Goal: Task Accomplishment & Management: Manage account settings

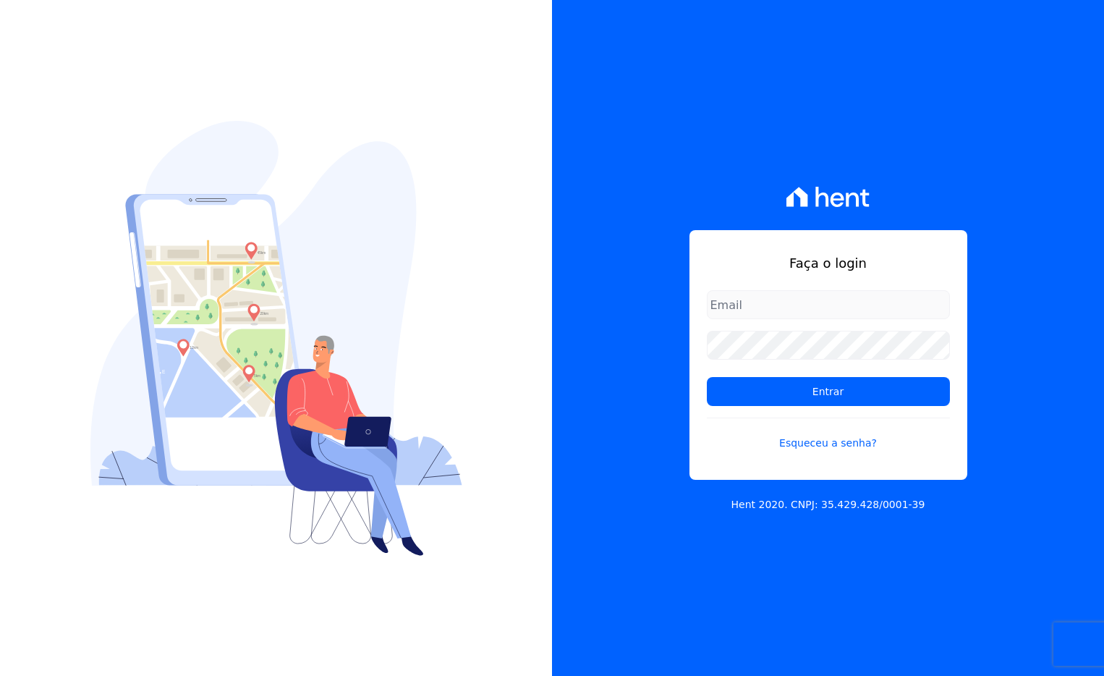
click at [787, 303] on input "email" at bounding box center [828, 304] width 243 height 29
type input "[PERSON_NAME][EMAIL_ADDRESS][DOMAIN_NAME]"
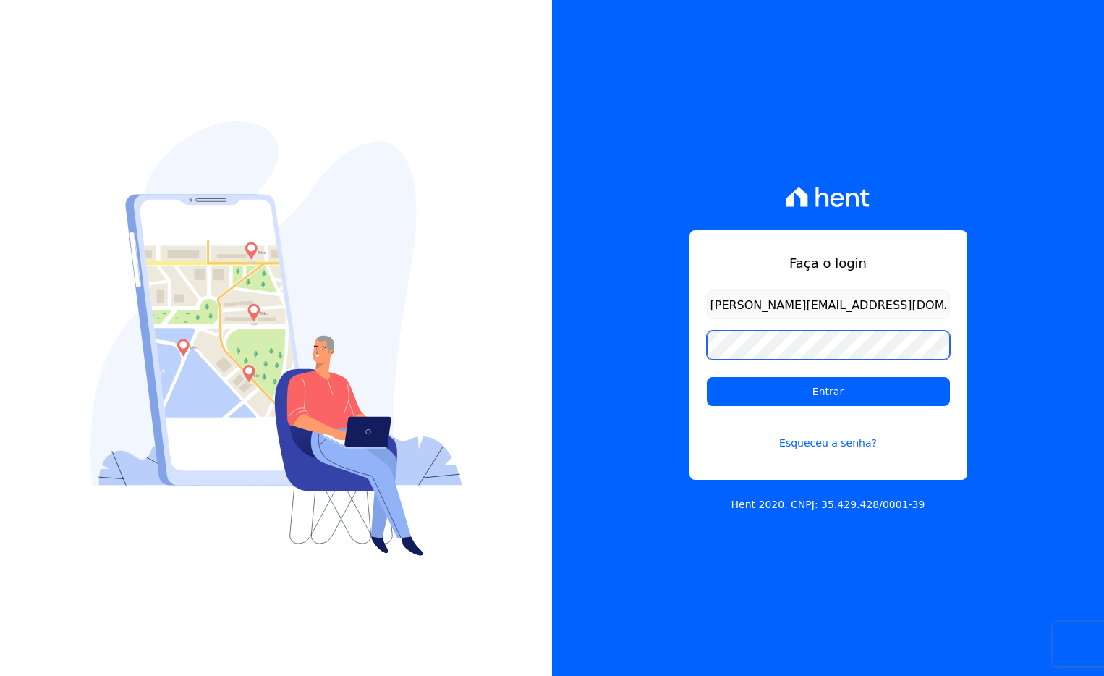
click at [707, 377] on input "Entrar" at bounding box center [828, 391] width 243 height 29
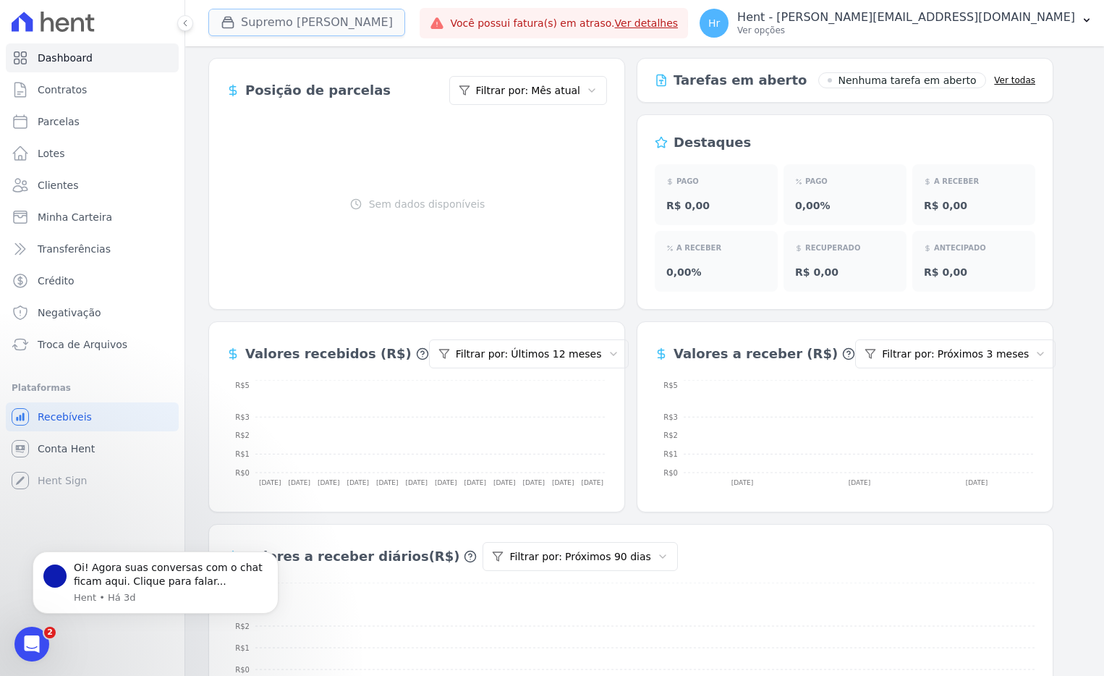
click at [281, 21] on button "Supremo Goiania" at bounding box center [306, 22] width 197 height 27
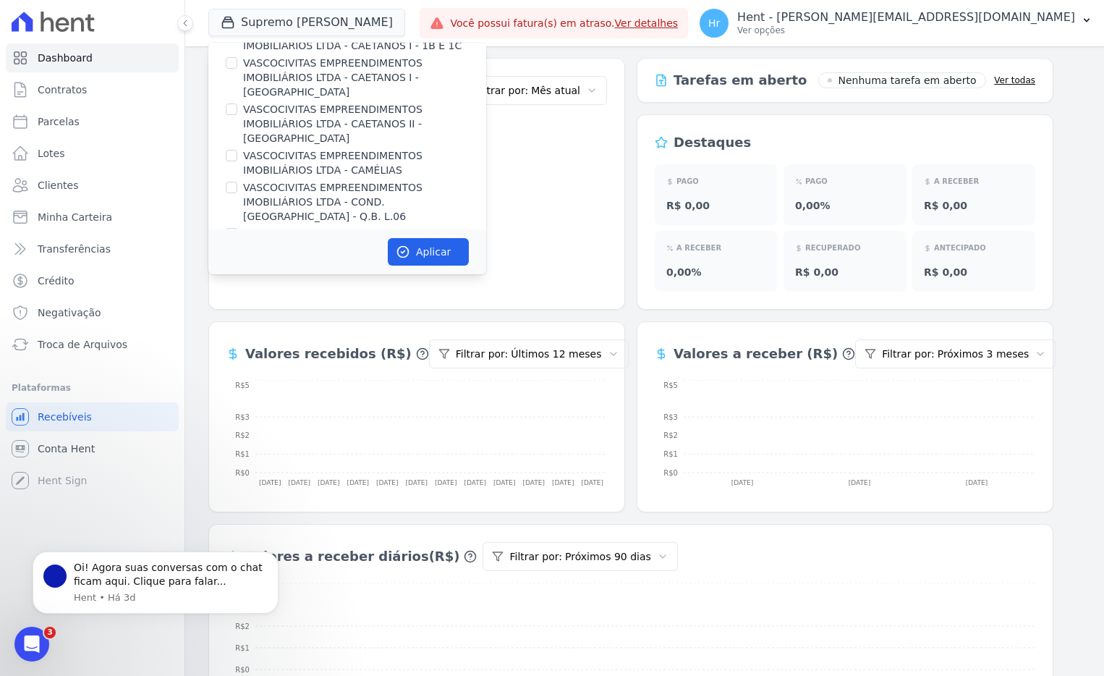
scroll to position [2409, 0]
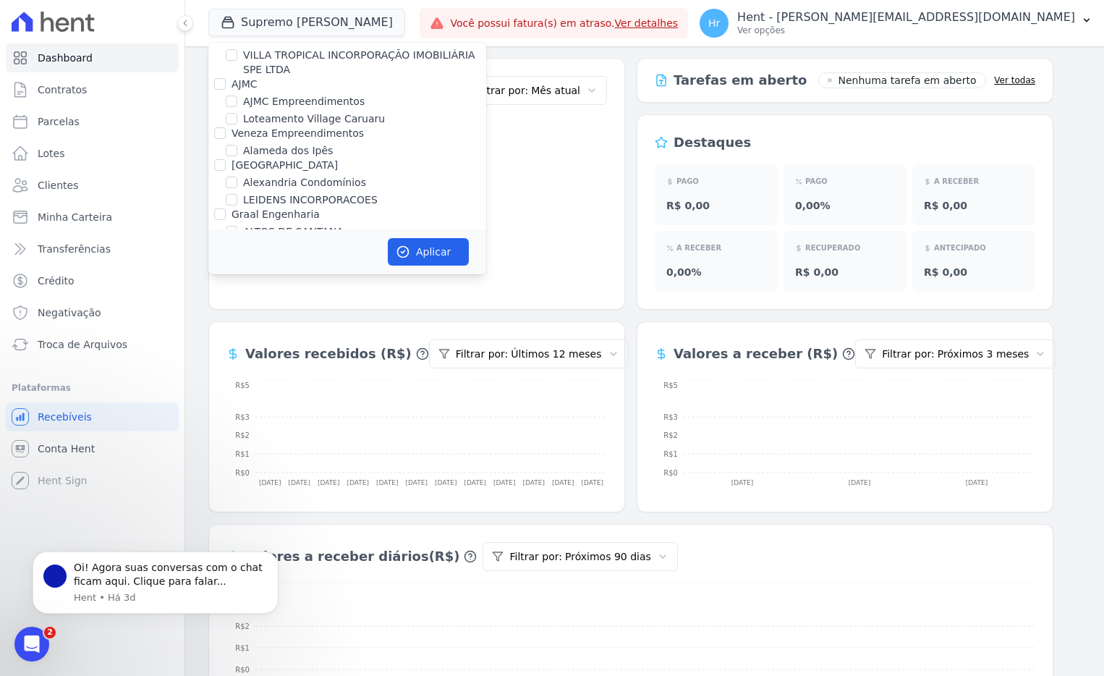
click at [295, 143] on label "Alameda dos Ipês" at bounding box center [288, 150] width 90 height 14
click at [237, 145] on input "Alameda dos Ipês" at bounding box center [232, 151] width 12 height 12
checkbox input "true"
click at [434, 248] on button "Aplicar" at bounding box center [428, 251] width 81 height 27
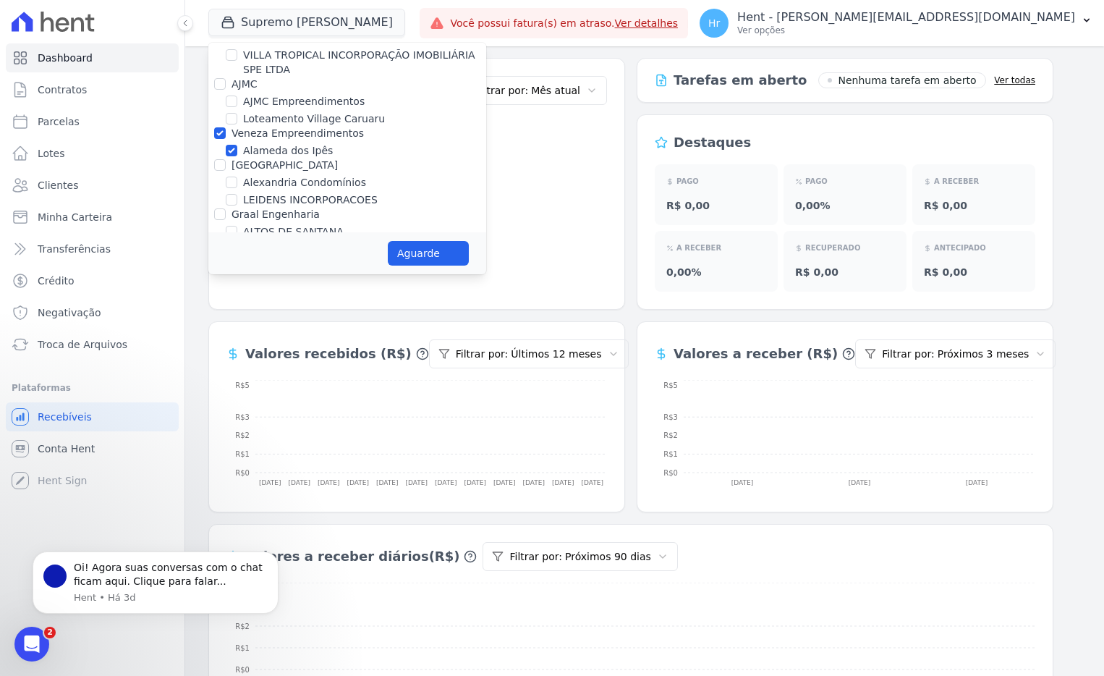
click at [638, 48] on div "Posição de parcelas Filtrar por: Mês atual Sem dados disponíveis Tarefas em abe…" at bounding box center [644, 481] width 919 height 871
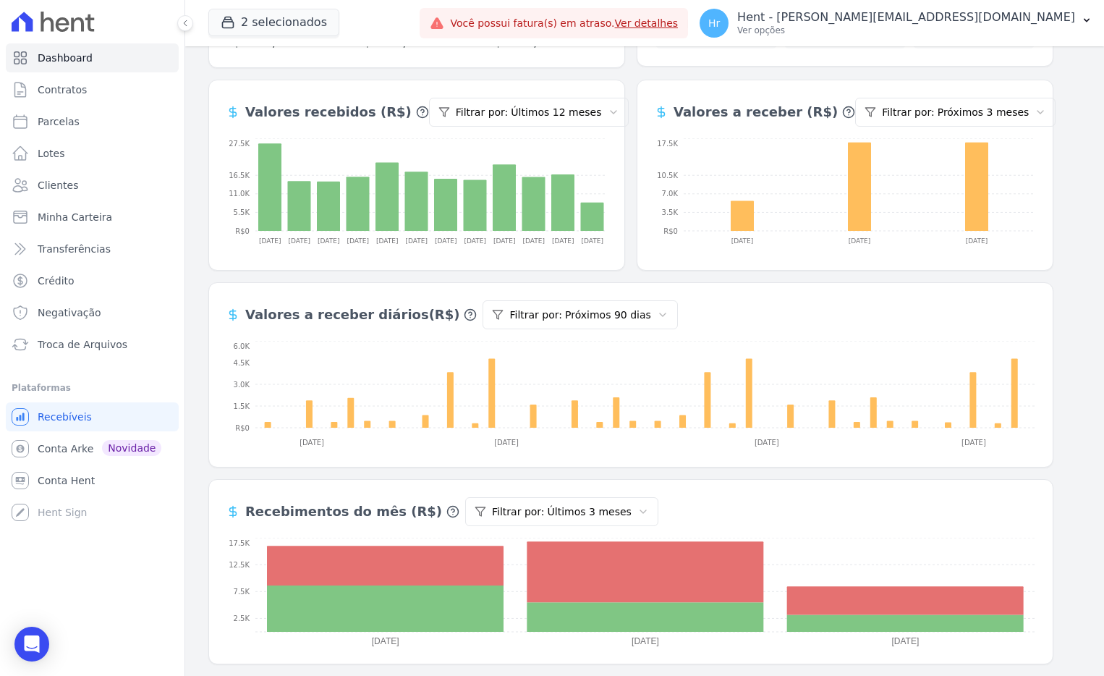
scroll to position [0, 0]
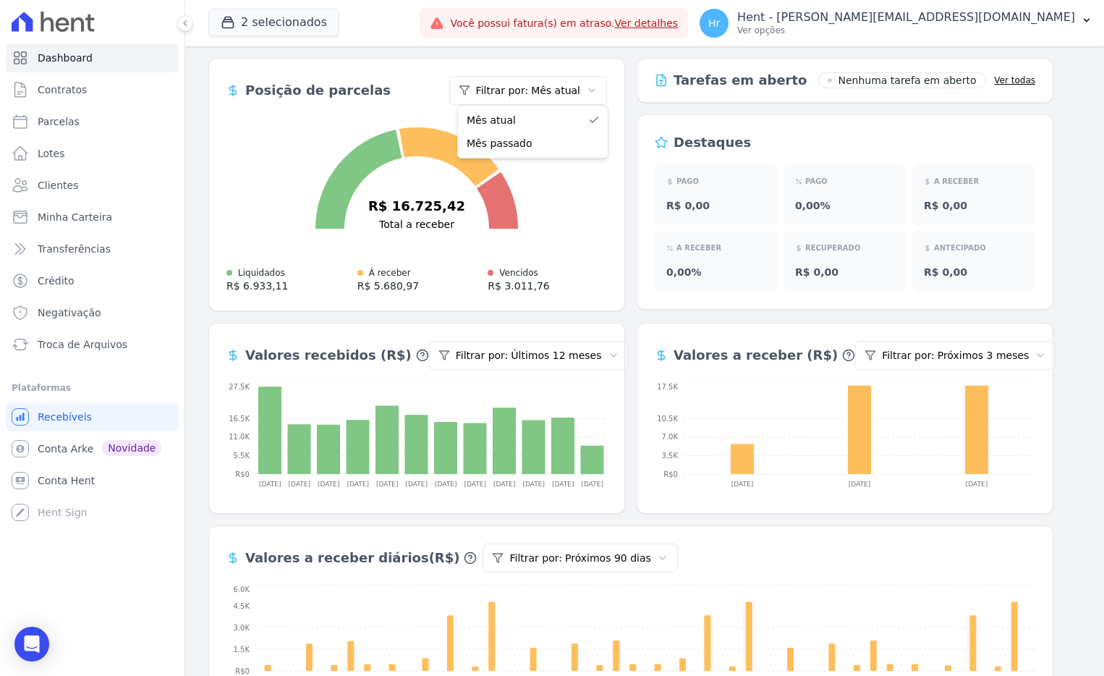
click at [583, 98] on html "Dashboard Contratos Parcelas Lotes Clientes Minha Carteira Transferências Crédi…" at bounding box center [552, 338] width 1104 height 676
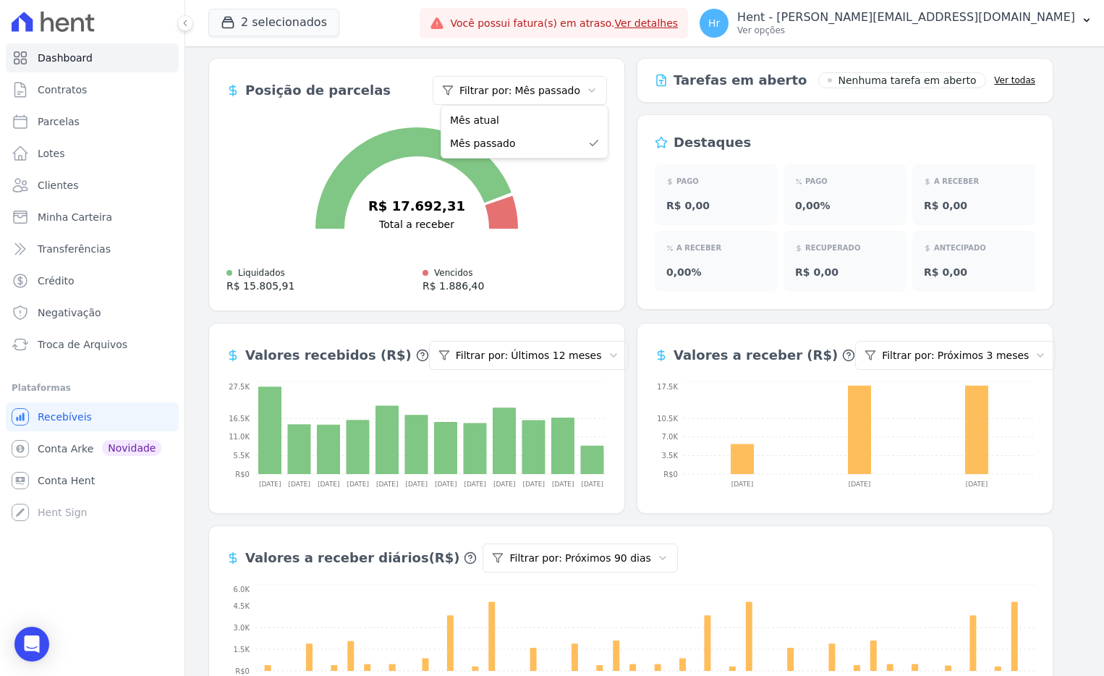
click at [553, 88] on html "Dashboard Contratos Parcelas Lotes Clientes Minha Carteira Transferências Crédi…" at bounding box center [552, 338] width 1104 height 676
